Goal: Task Accomplishment & Management: Complete application form

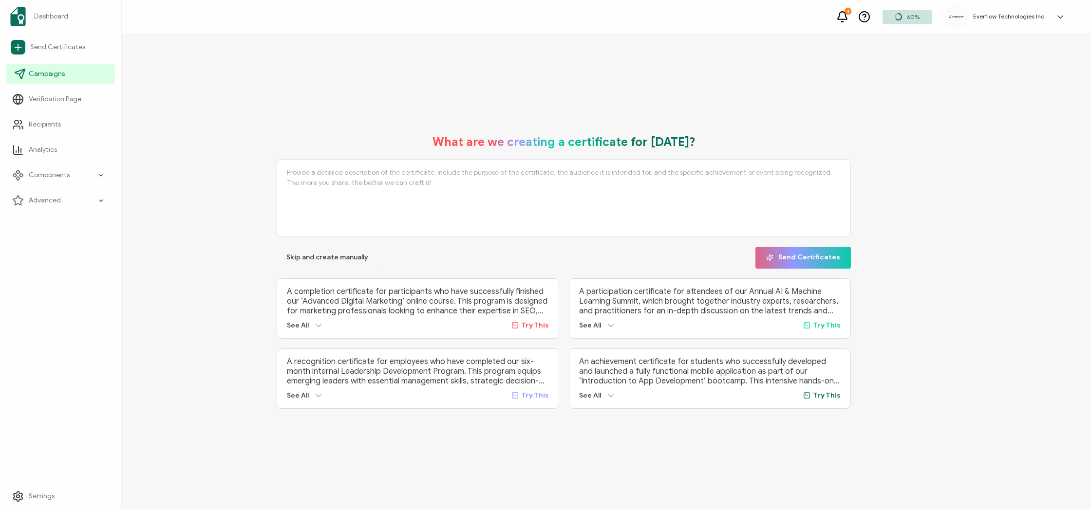
click at [38, 66] on link "Campaigns" at bounding box center [60, 73] width 109 height 19
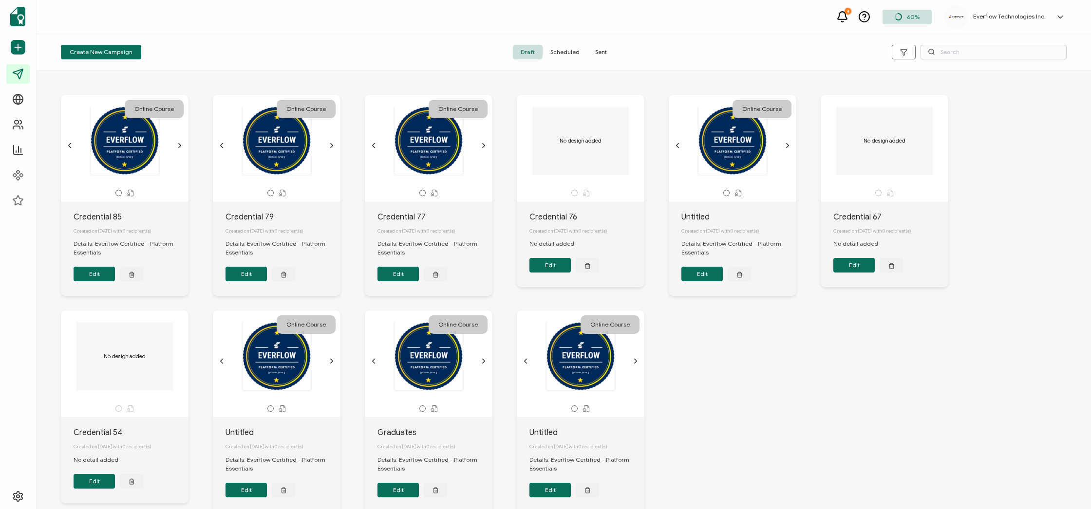
click at [602, 49] on span "Sent" at bounding box center [600, 52] width 27 height 15
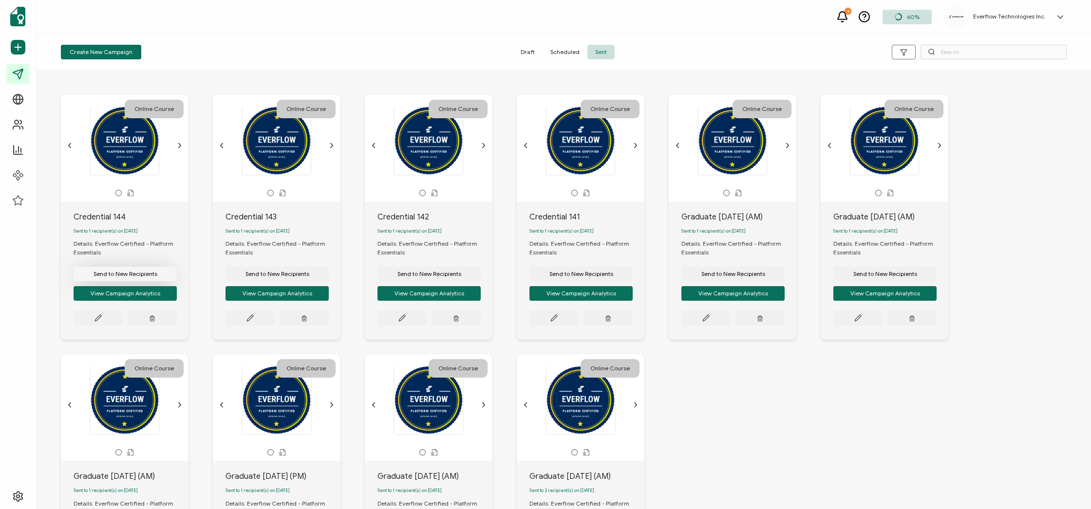
click at [119, 281] on button "Send to New Recipients" at bounding box center [125, 274] width 103 height 15
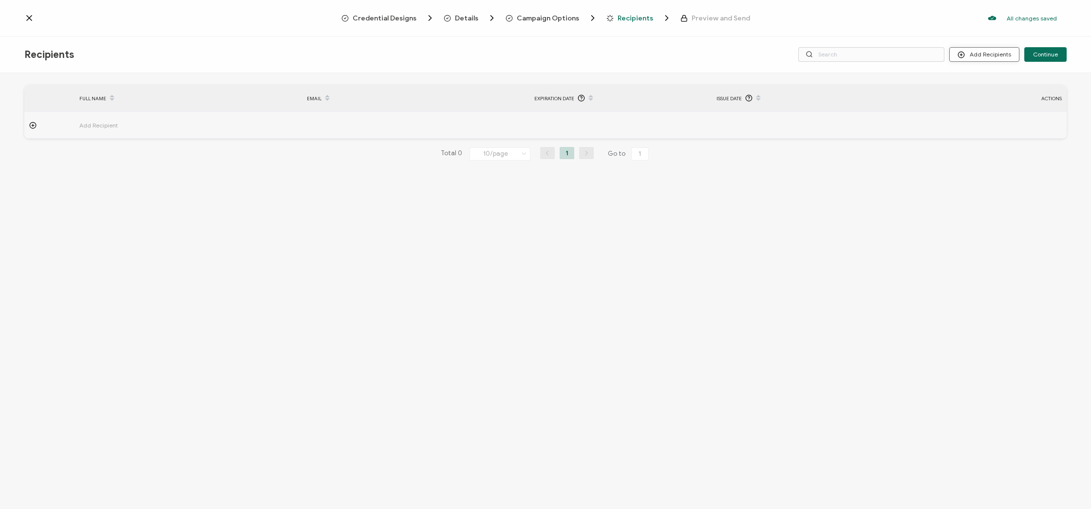
click at [976, 55] on button "Add Recipients" at bounding box center [984, 54] width 70 height 15
click at [999, 81] on span "Upload Recipients" at bounding box center [996, 80] width 49 height 7
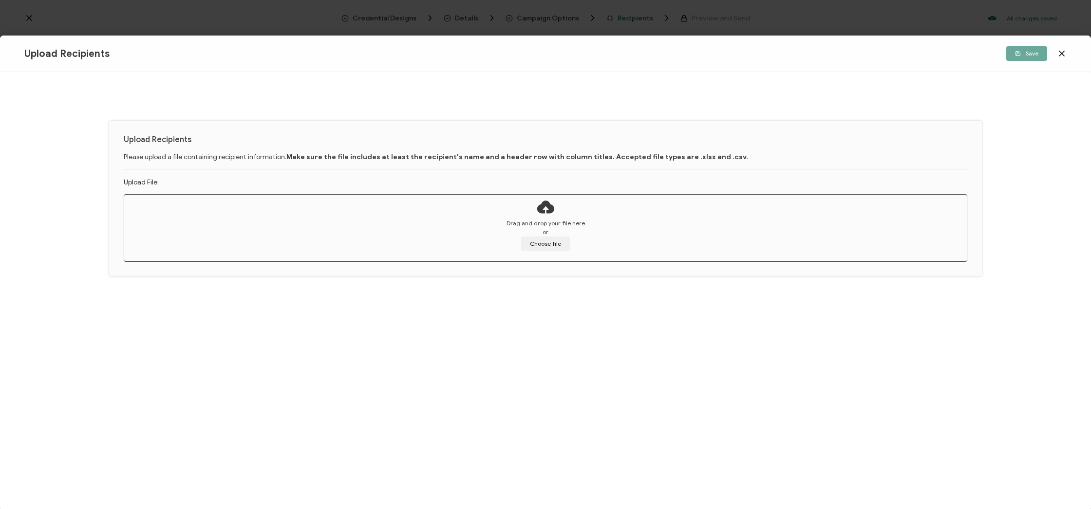
click at [1063, 56] on icon at bounding box center [1062, 54] width 10 height 10
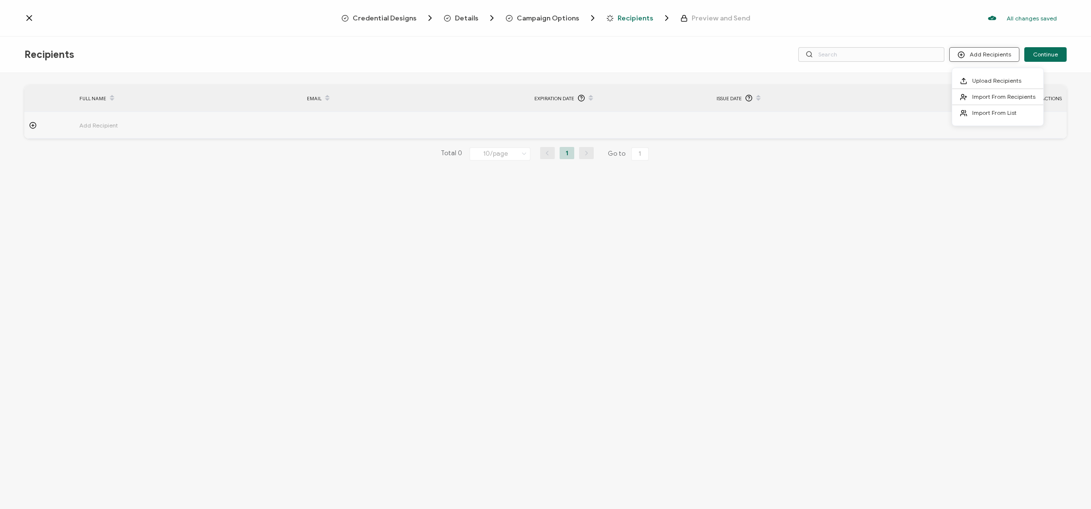
drag, startPoint x: 996, startPoint y: 56, endPoint x: 989, endPoint y: 59, distance: 7.9
click at [996, 56] on button "Add Recipients" at bounding box center [984, 54] width 70 height 15
click at [982, 101] on li "Import From Recipients" at bounding box center [997, 97] width 91 height 16
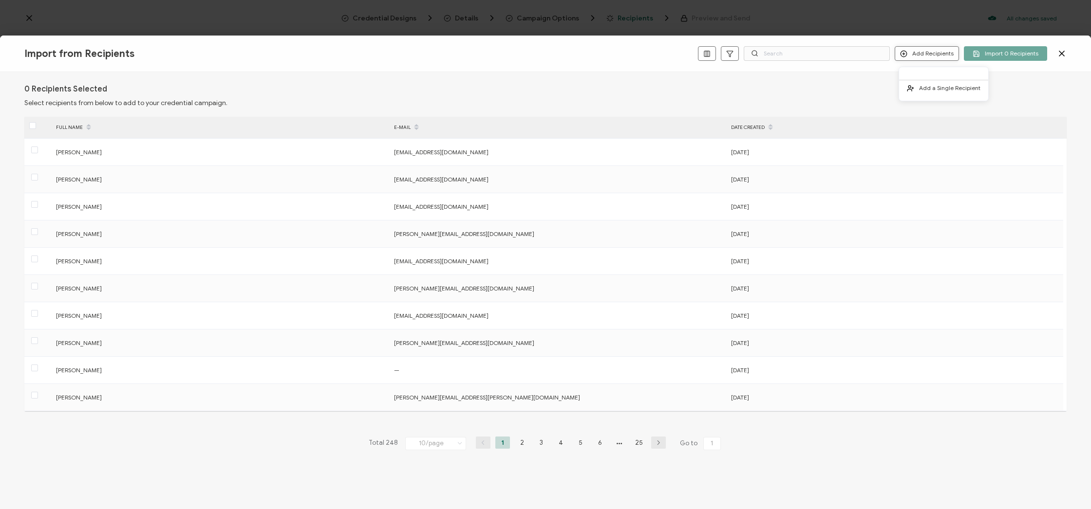
click at [921, 53] on button "Add Recipients" at bounding box center [927, 53] width 64 height 15
click at [928, 43] on div "Import from Recipients Add Recipients Import 0 Recipients" at bounding box center [545, 54] width 1091 height 37
click at [927, 51] on button "Add Recipients" at bounding box center [927, 53] width 64 height 15
drag, startPoint x: 933, startPoint y: 81, endPoint x: 908, endPoint y: 92, distance: 27.3
click at [933, 81] on li "Add a Single Recipient" at bounding box center [943, 88] width 89 height 16
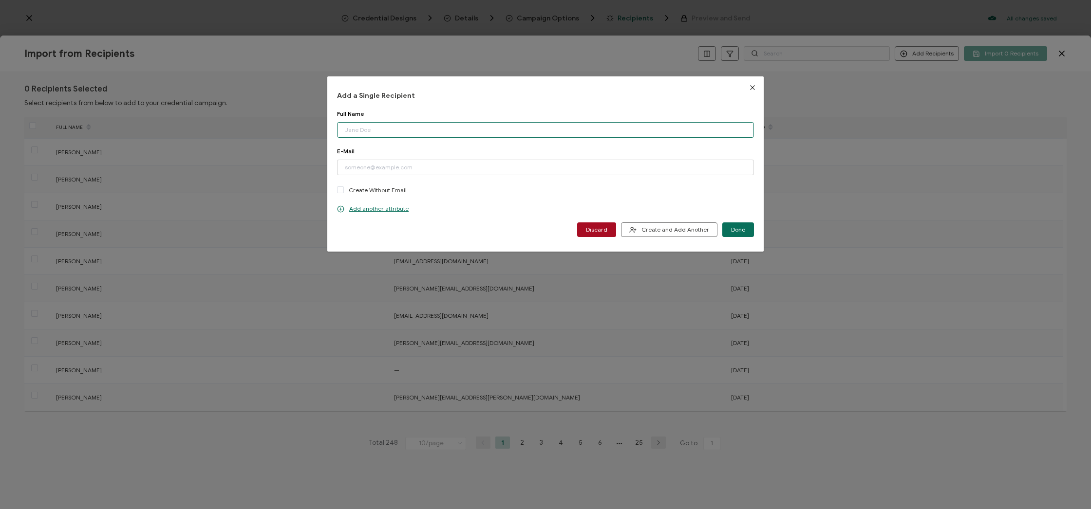
paste input "[PERSON_NAME] Email: [EMAIL_ADDRESS][DOMAIN_NAME]"
drag, startPoint x: 412, startPoint y: 132, endPoint x: 558, endPoint y: 131, distance: 146.1
click at [558, 131] on input "[PERSON_NAME] Email: [EMAIL_ADDRESS][DOMAIN_NAME]" at bounding box center [545, 130] width 417 height 16
type input "[PERSON_NAME] Email:"
paste input "[EMAIL_ADDRESS][DOMAIN_NAME]"
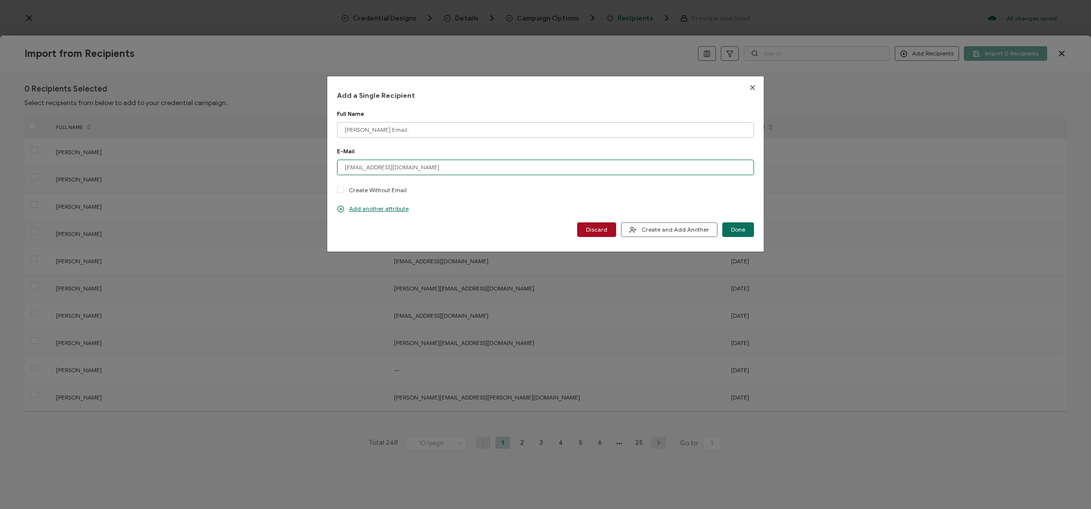
type input "[EMAIL_ADDRESS][DOMAIN_NAME]"
click at [430, 129] on input "[PERSON_NAME] Email:" at bounding box center [545, 130] width 417 height 16
type input "[PERSON_NAME]"
click at [358, 209] on p "Add another attribute" at bounding box center [373, 209] width 72 height 8
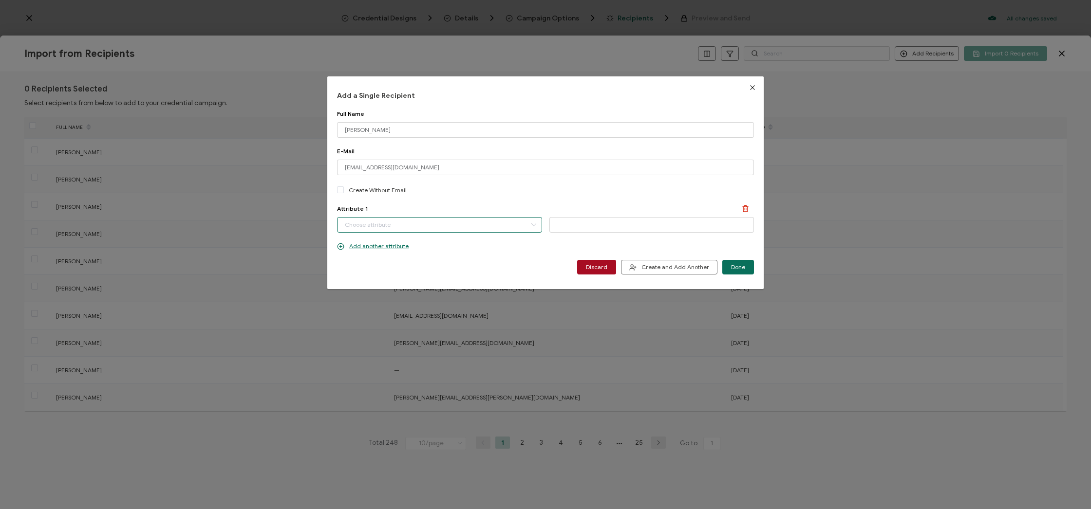
click at [437, 218] on input "dialog" at bounding box center [439, 225] width 205 height 16
drag, startPoint x: 409, startPoint y: 244, endPoint x: 439, endPoint y: 240, distance: 30.4
click at [409, 244] on li "Completion Date" at bounding box center [440, 250] width 211 height 17
type input "Completion Date"
click at [556, 224] on icon "dialog" at bounding box center [558, 224] width 12 height 15
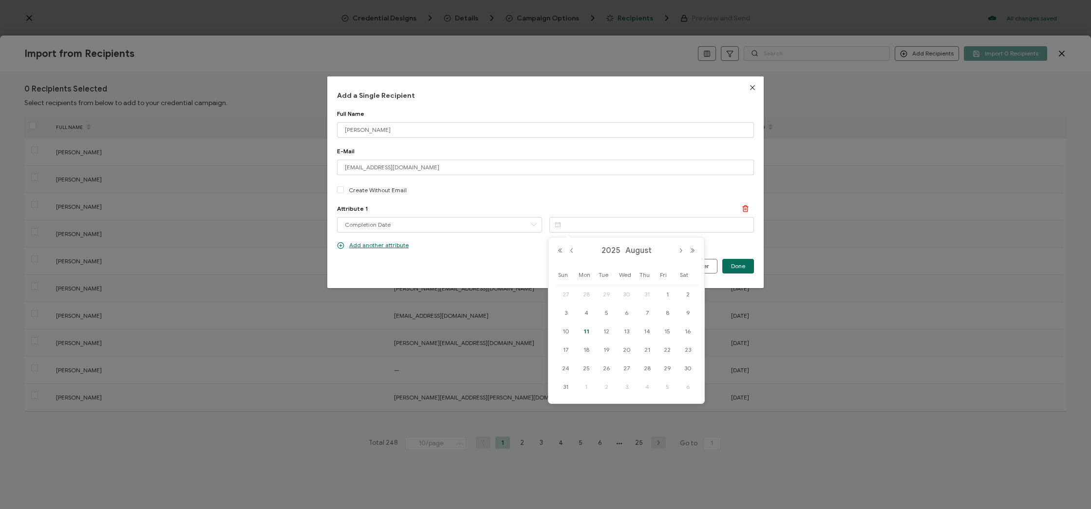
drag, startPoint x: 647, startPoint y: 311, endPoint x: 641, endPoint y: 300, distance: 12.9
click at [647, 311] on span "7" at bounding box center [647, 313] width 12 height 12
type input "[DATE]"
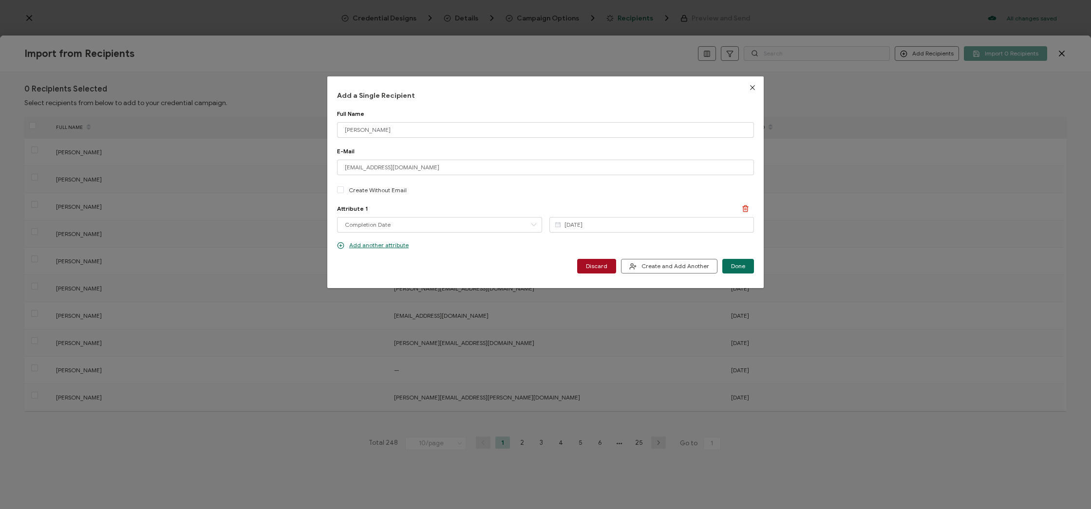
click at [738, 266] on span "Done" at bounding box center [738, 266] width 14 height 6
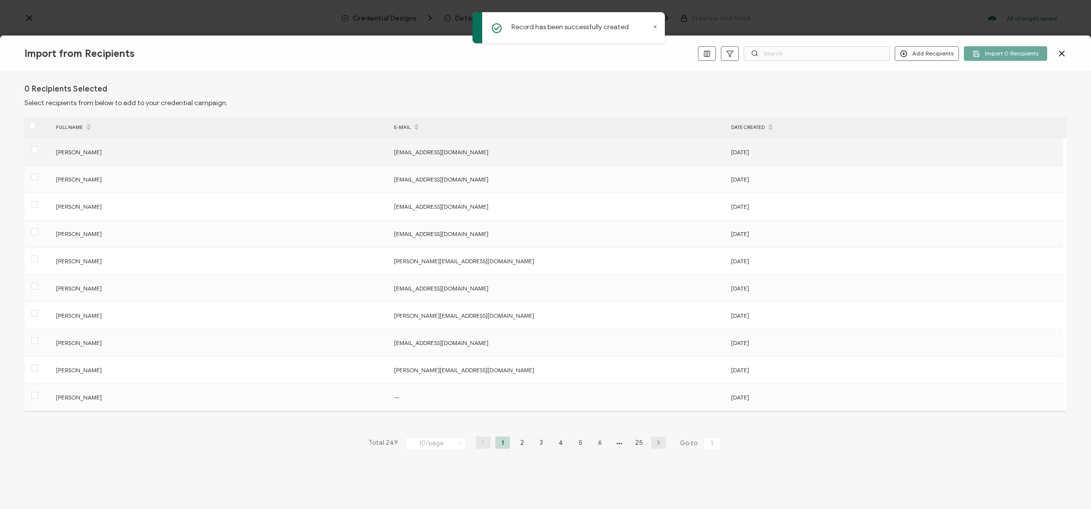
click at [37, 154] on span at bounding box center [34, 151] width 7 height 8
click at [38, 147] on input "checkbox" at bounding box center [38, 147] width 0 height 0
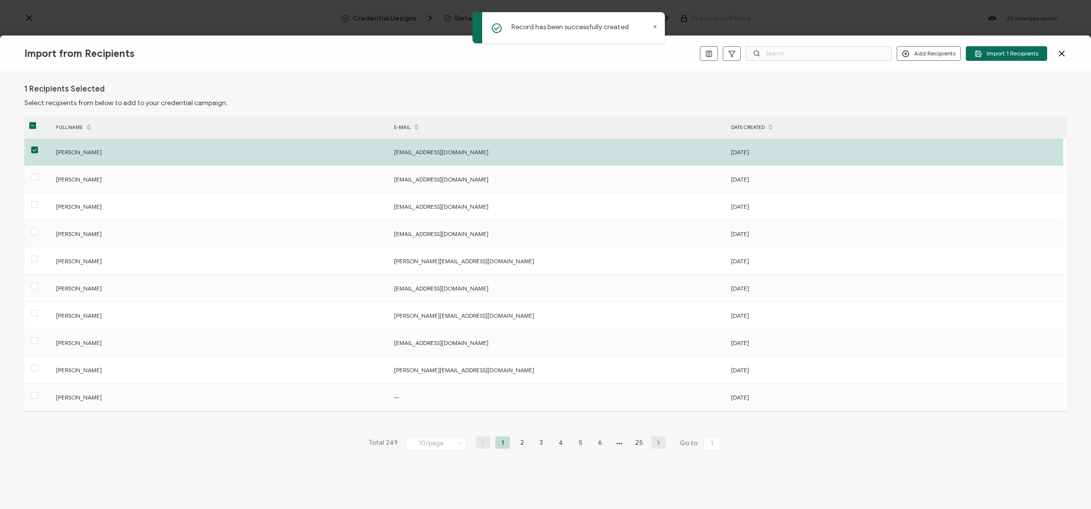
click at [1021, 53] on span "Import 1 Recipients" at bounding box center [1007, 53] width 64 height 7
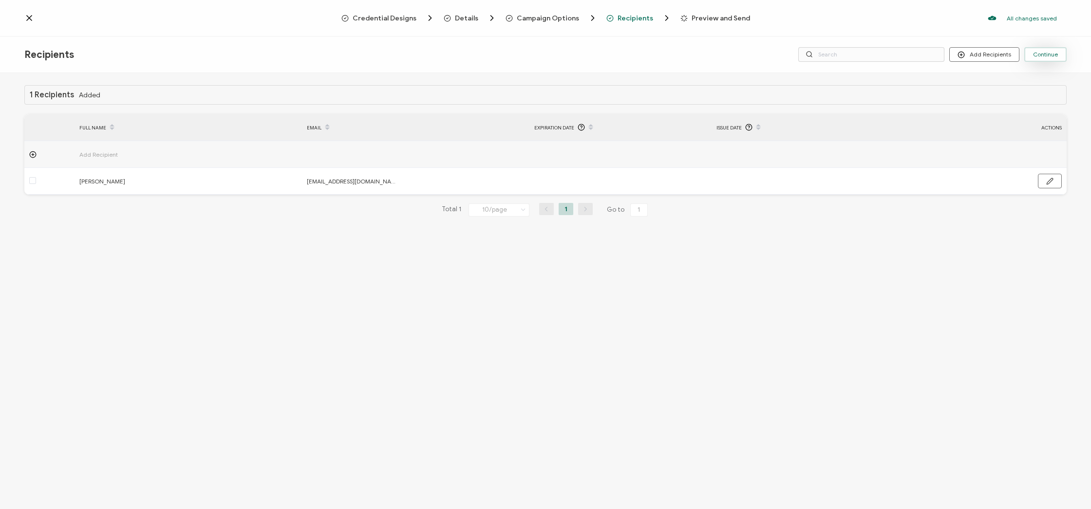
click at [1043, 48] on button "Continue" at bounding box center [1045, 54] width 42 height 15
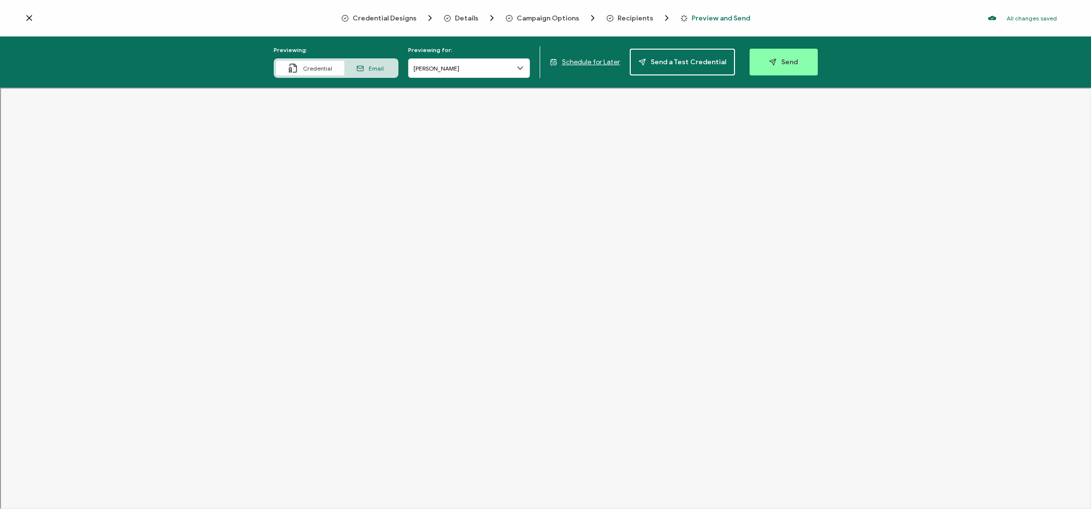
click at [374, 66] on span "Email" at bounding box center [376, 68] width 15 height 7
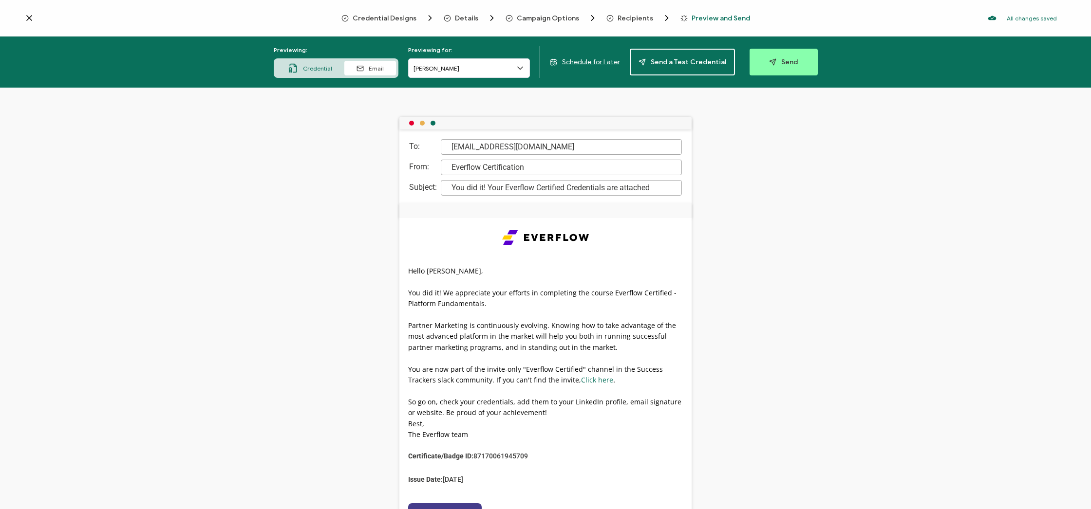
click at [777, 61] on span "Send" at bounding box center [783, 61] width 29 height 7
